Goal: Check status: Check status

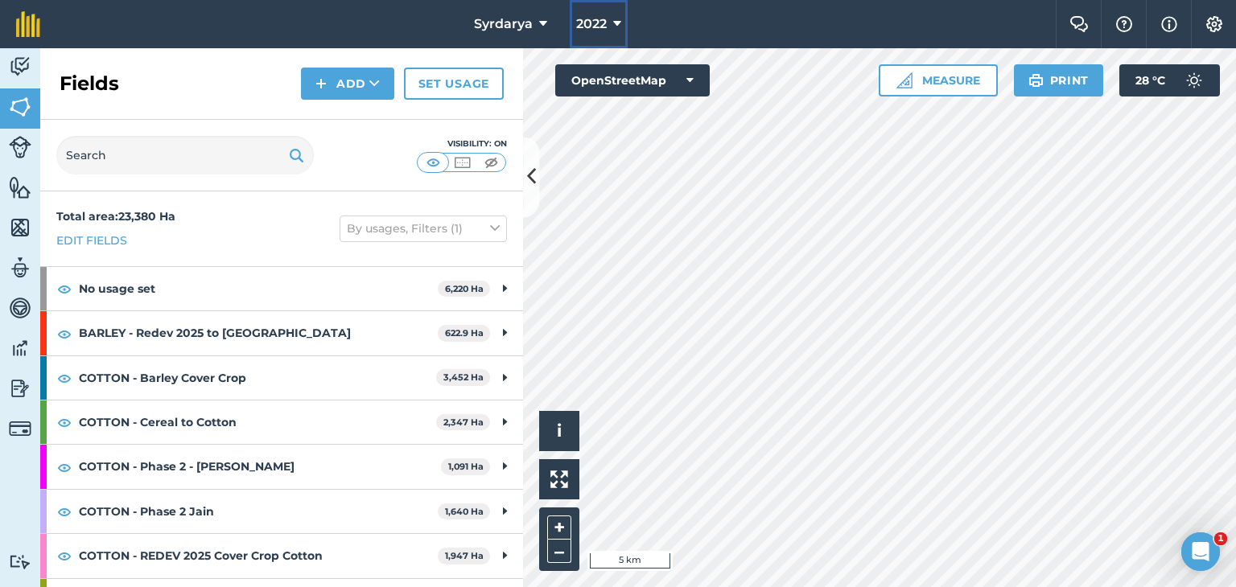
click at [594, 22] on span "2022" at bounding box center [591, 23] width 31 height 19
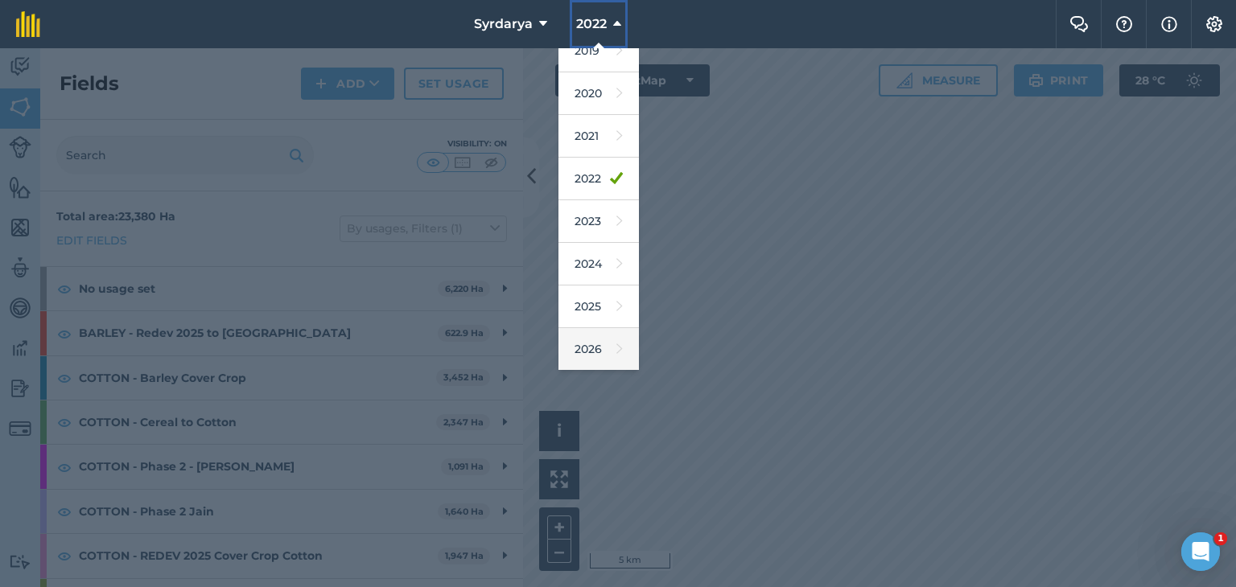
scroll to position [103, 0]
click at [590, 302] on link "2026" at bounding box center [598, 307] width 80 height 43
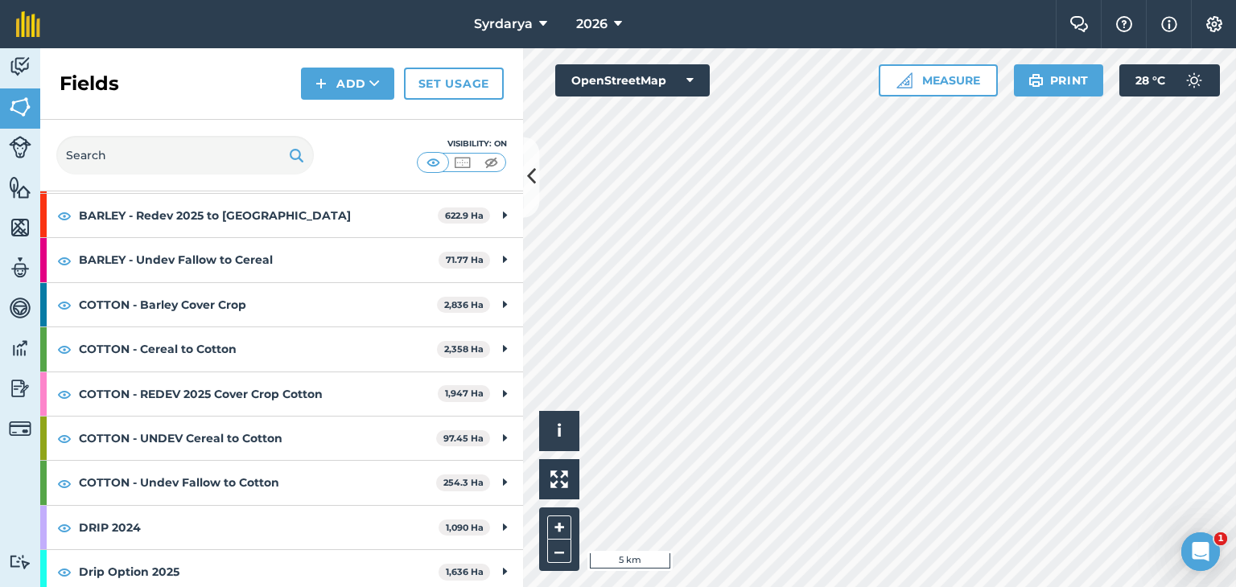
scroll to position [241, 0]
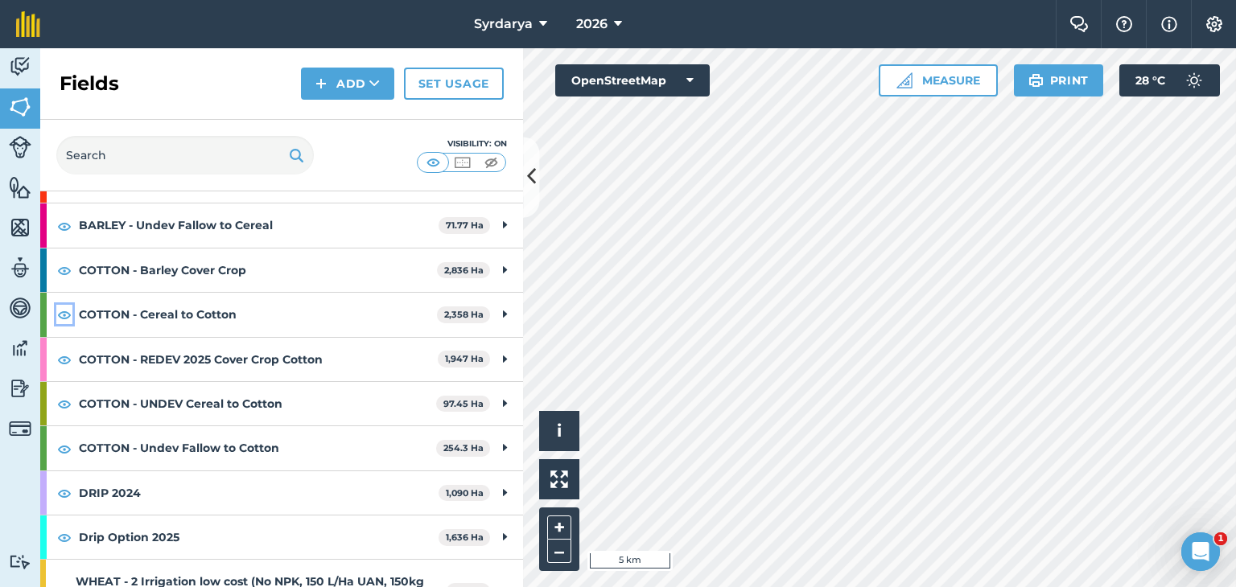
click at [67, 314] on img at bounding box center [64, 314] width 14 height 19
click at [66, 314] on img at bounding box center [64, 314] width 14 height 19
click at [65, 314] on img at bounding box center [64, 314] width 14 height 19
click at [64, 312] on img at bounding box center [64, 314] width 14 height 19
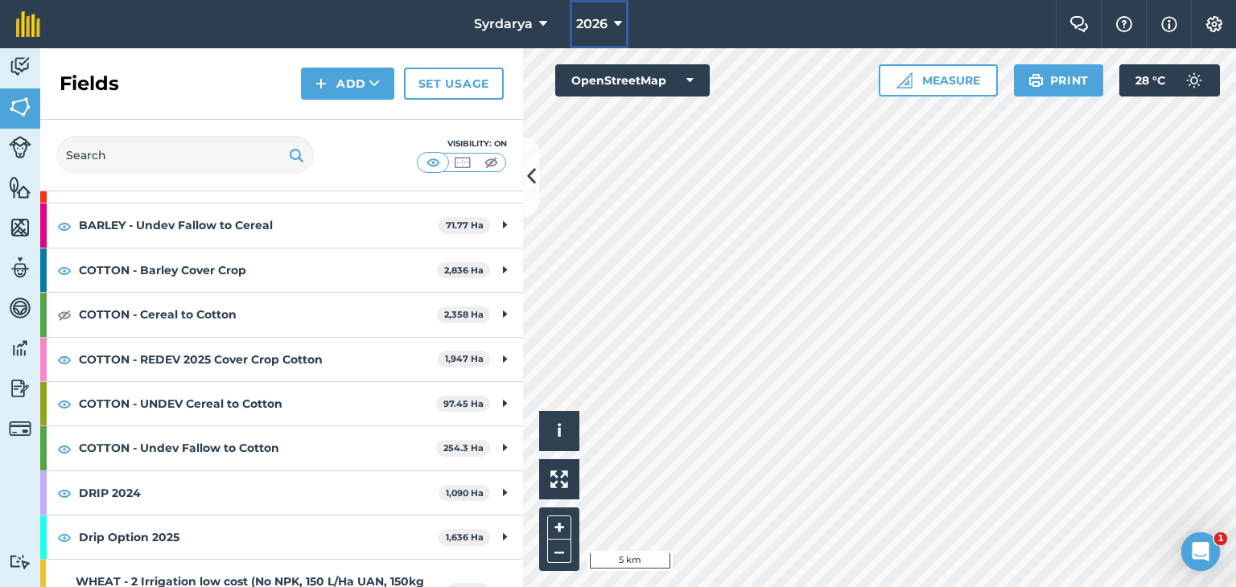
click at [611, 23] on button "2026" at bounding box center [598, 24] width 59 height 48
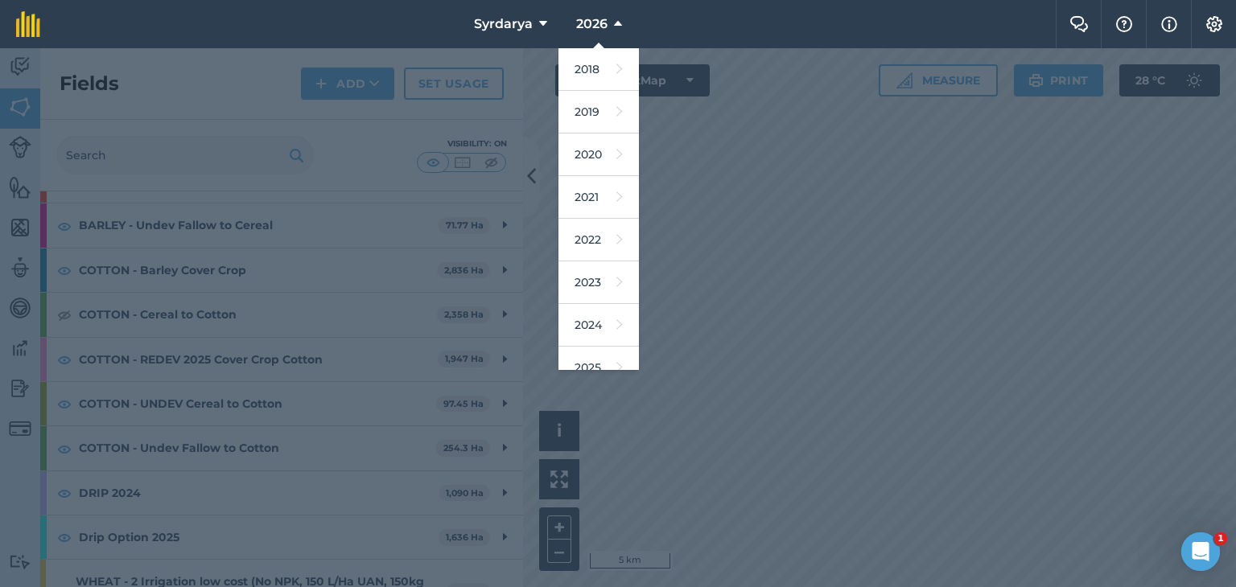
click at [699, 204] on div at bounding box center [618, 317] width 1236 height 539
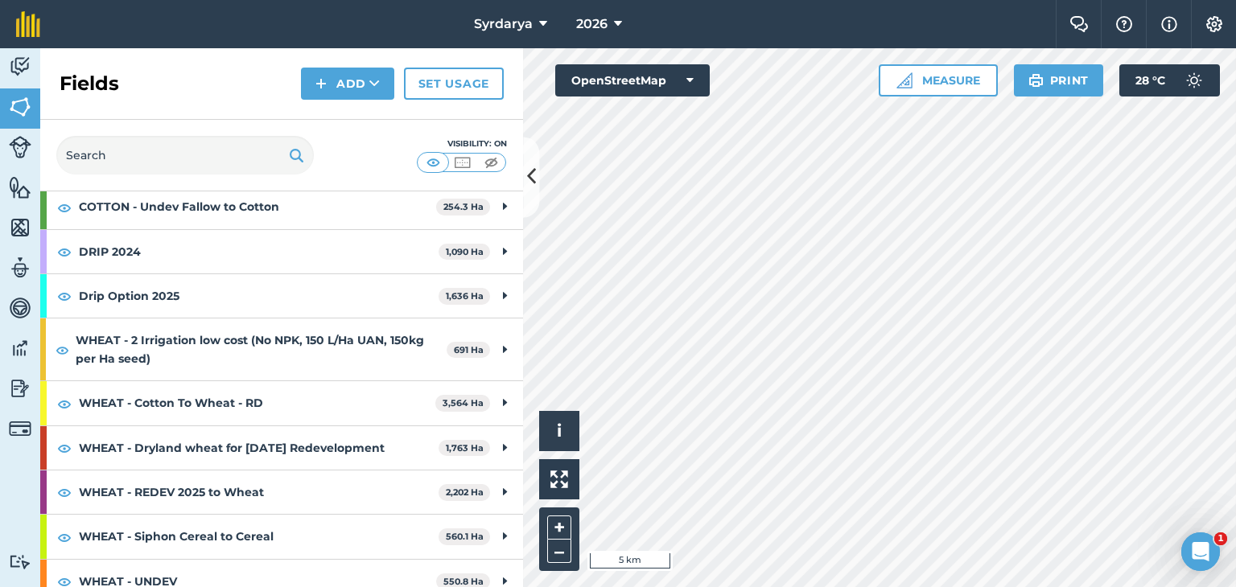
scroll to position [322, 0]
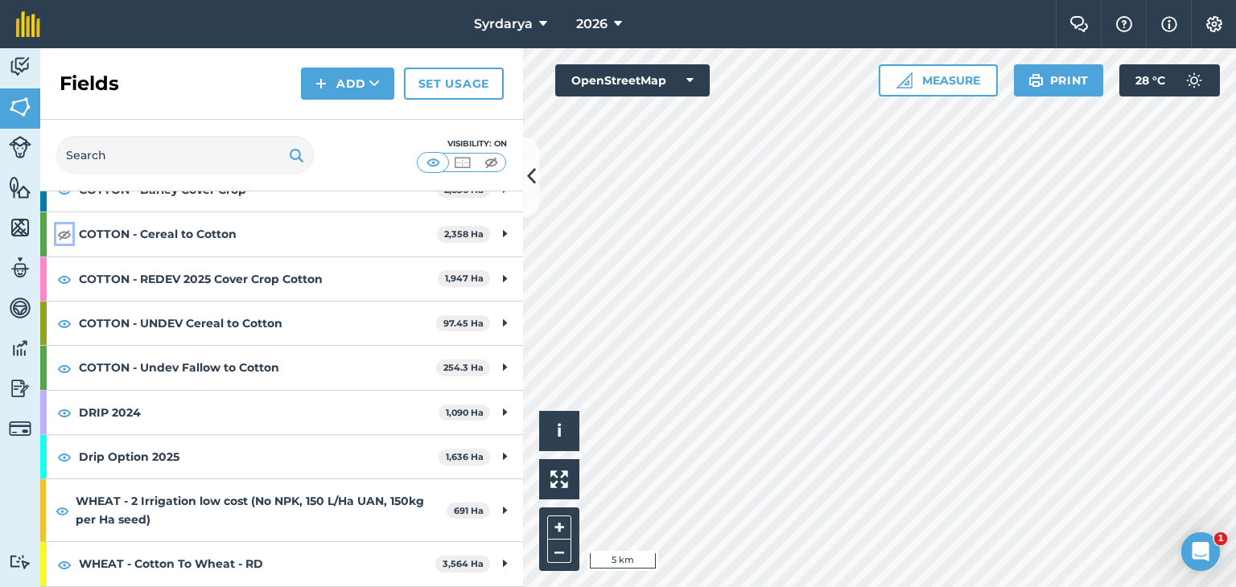
click at [64, 232] on img at bounding box center [64, 233] width 14 height 19
click at [615, 17] on icon at bounding box center [618, 23] width 8 height 19
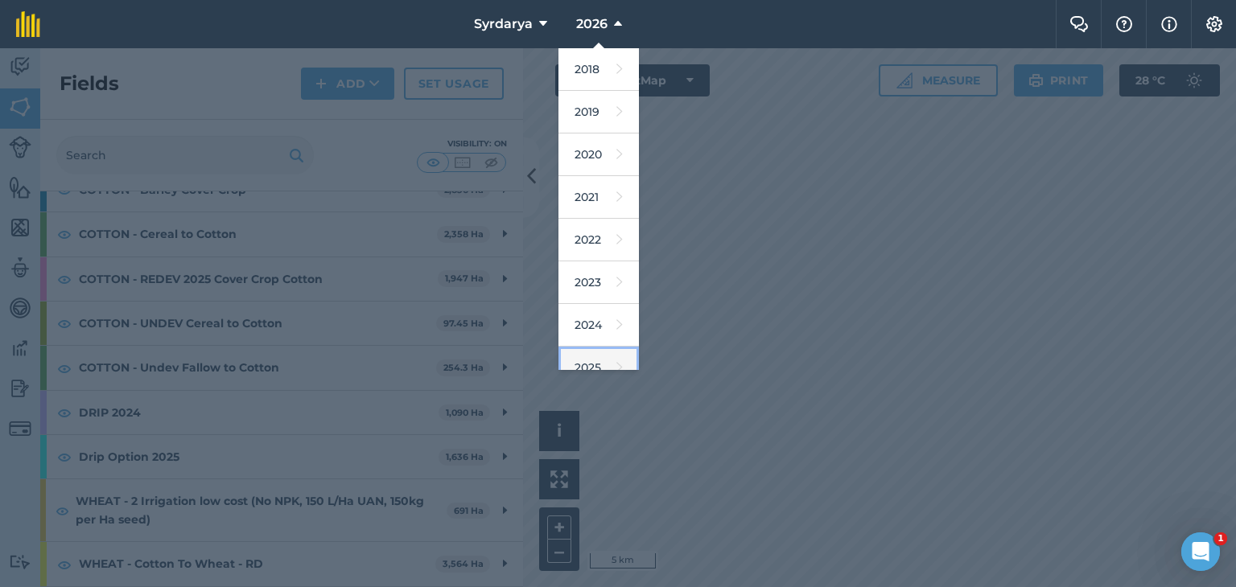
click at [590, 357] on link "2025" at bounding box center [598, 368] width 80 height 43
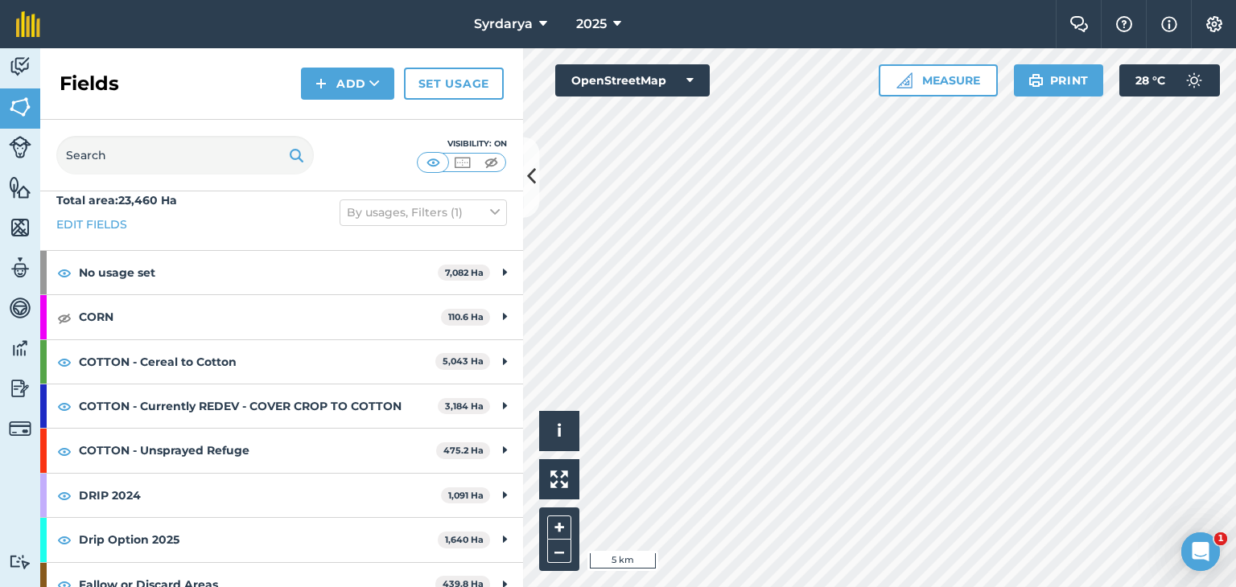
scroll to position [14, 0]
click at [61, 316] on img at bounding box center [64, 319] width 14 height 19
click at [64, 451] on img at bounding box center [64, 452] width 14 height 19
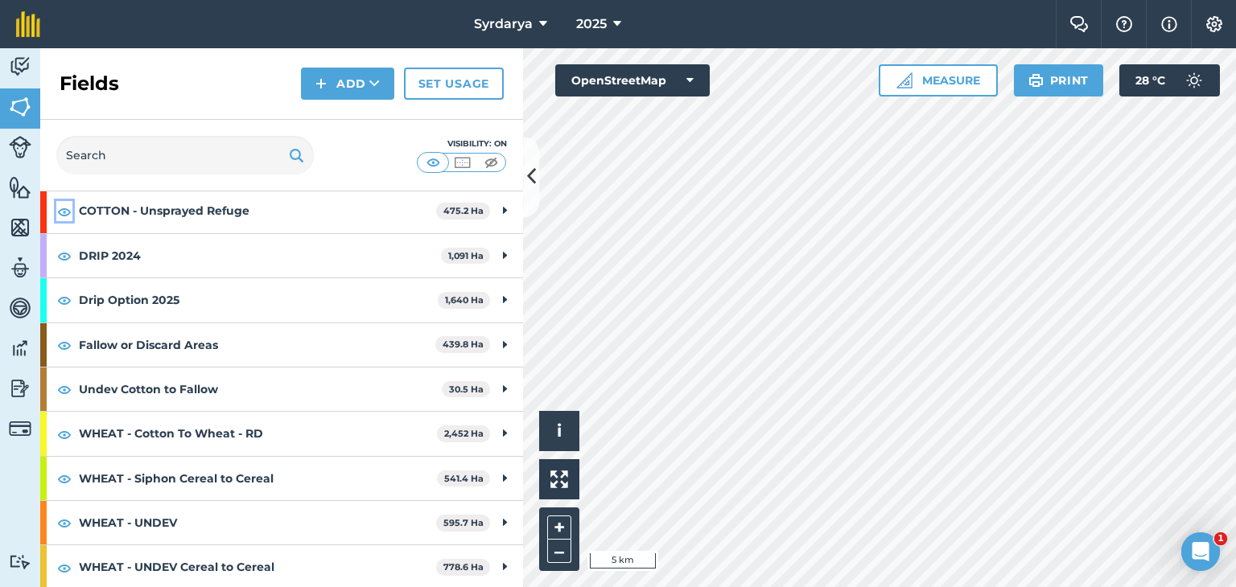
scroll to position [0, 0]
